Goal: Information Seeking & Learning: Compare options

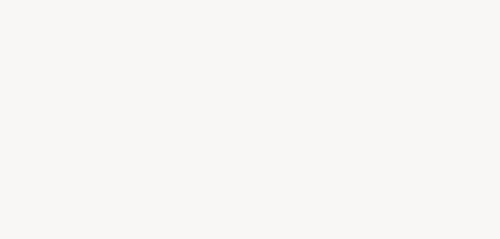
select select "FR"
select select "3"
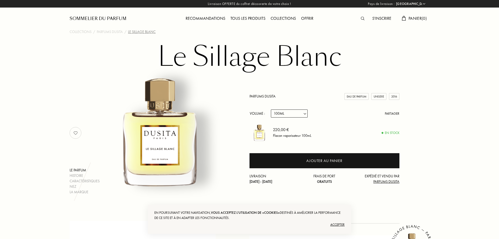
click at [267, 96] on link "Parfums Dusita" at bounding box center [262, 96] width 26 height 5
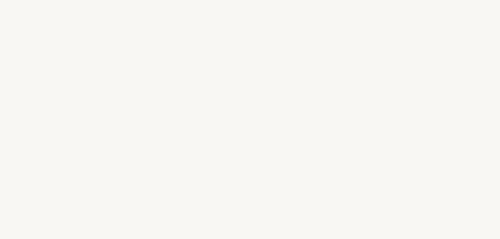
select select "FR"
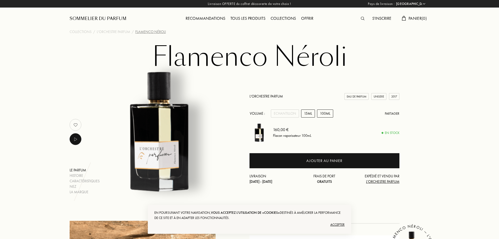
click at [310, 114] on div "15mL" at bounding box center [308, 114] width 14 height 8
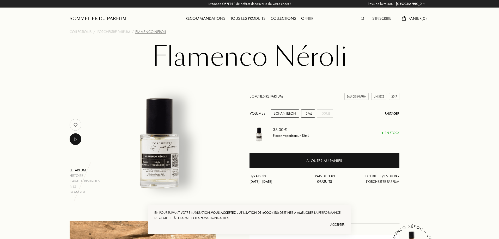
click at [293, 112] on div "Echantillon" at bounding box center [285, 114] width 28 height 8
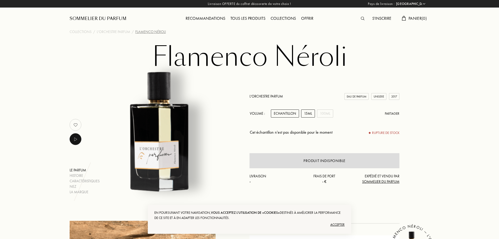
click at [306, 112] on div "15mL" at bounding box center [308, 114] width 14 height 8
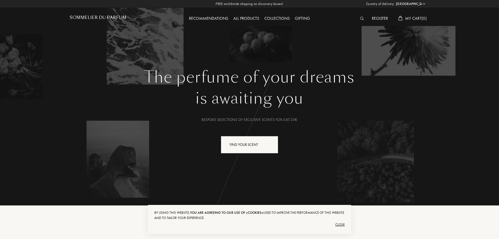
select select "FR"
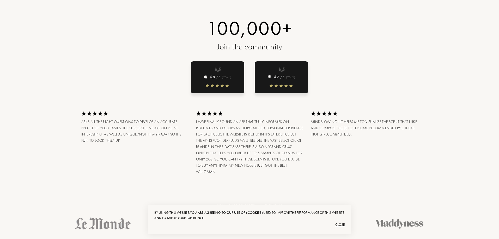
scroll to position [782, 0]
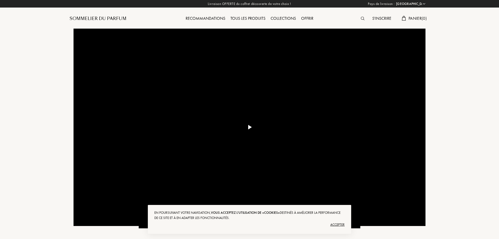
select select "FR"
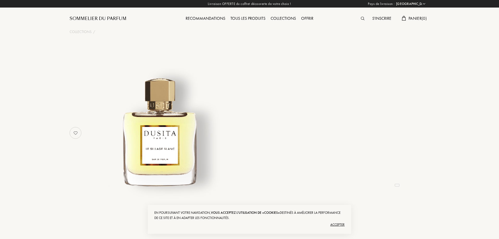
select select "FR"
select select "3"
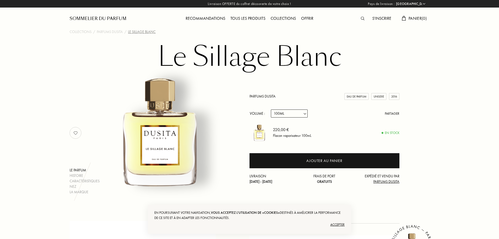
click at [260, 97] on link "Parfums Dusita" at bounding box center [262, 96] width 26 height 5
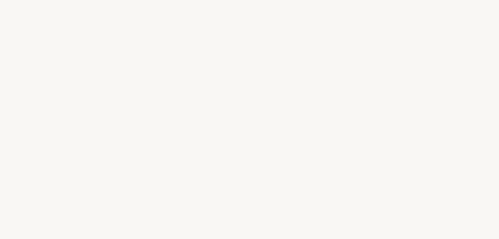
select select "FR"
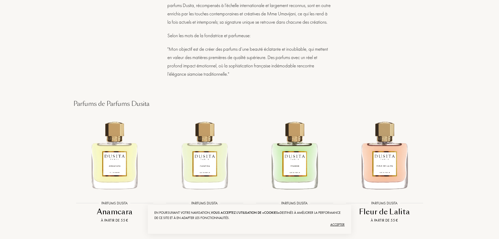
scroll to position [782, 0]
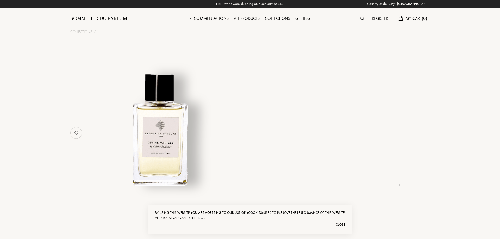
select select "FR"
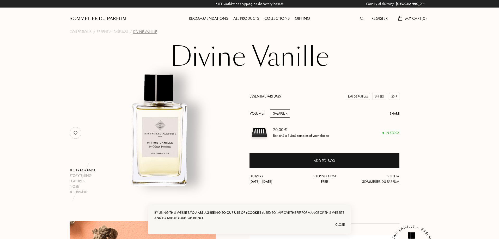
click at [285, 114] on select "Sample 10mL 100mL 150mL" at bounding box center [280, 114] width 20 height 8
select select "2"
click at [270, 110] on select "Sample 10mL 100mL 150mL" at bounding box center [280, 114] width 20 height 8
select select "2"
drag, startPoint x: 382, startPoint y: 59, endPoint x: 365, endPoint y: 36, distance: 28.1
